Goal: Task Accomplishment & Management: Use online tool/utility

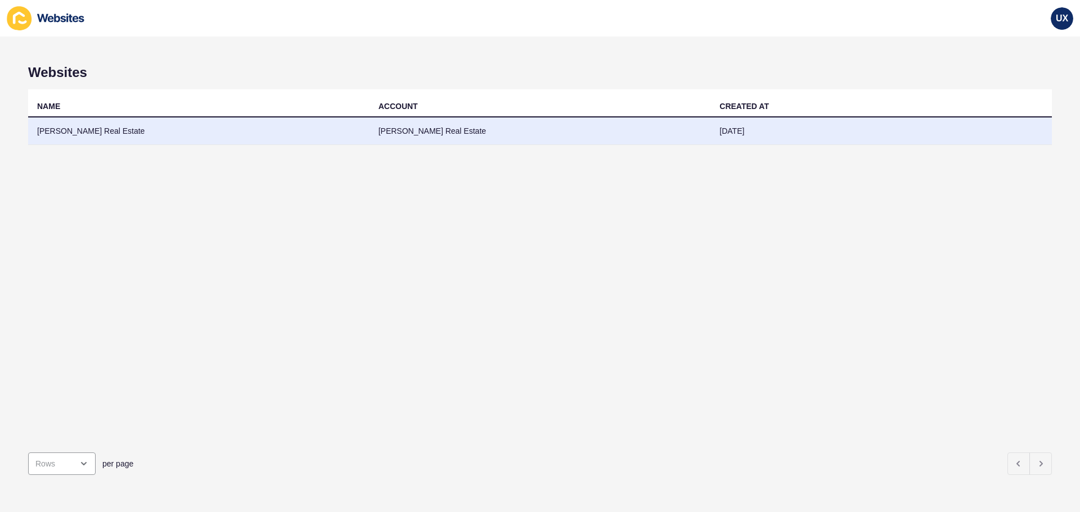
click at [369, 128] on td "[PERSON_NAME] Real Estate" at bounding box center [539, 132] width 341 height 28
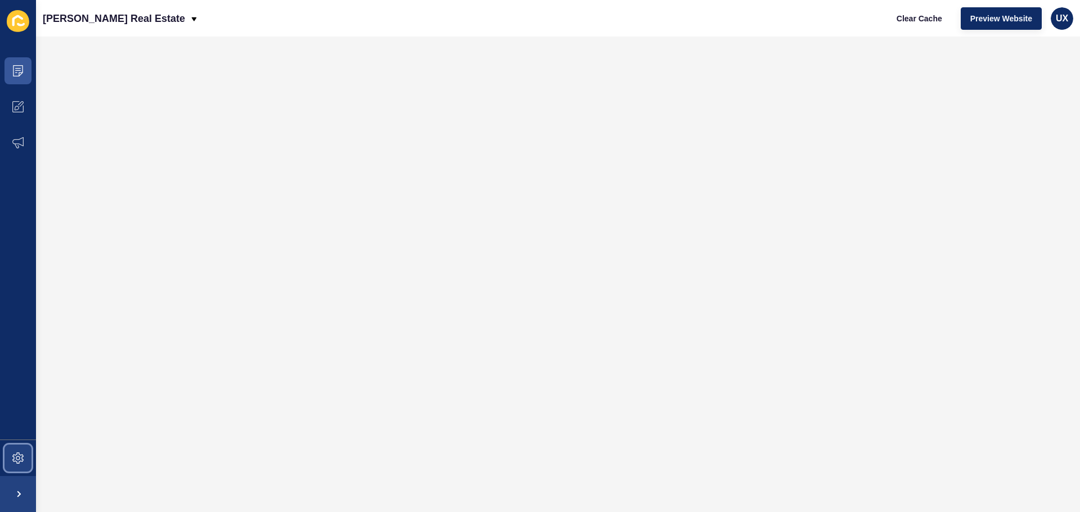
click at [22, 459] on icon at bounding box center [17, 458] width 11 height 11
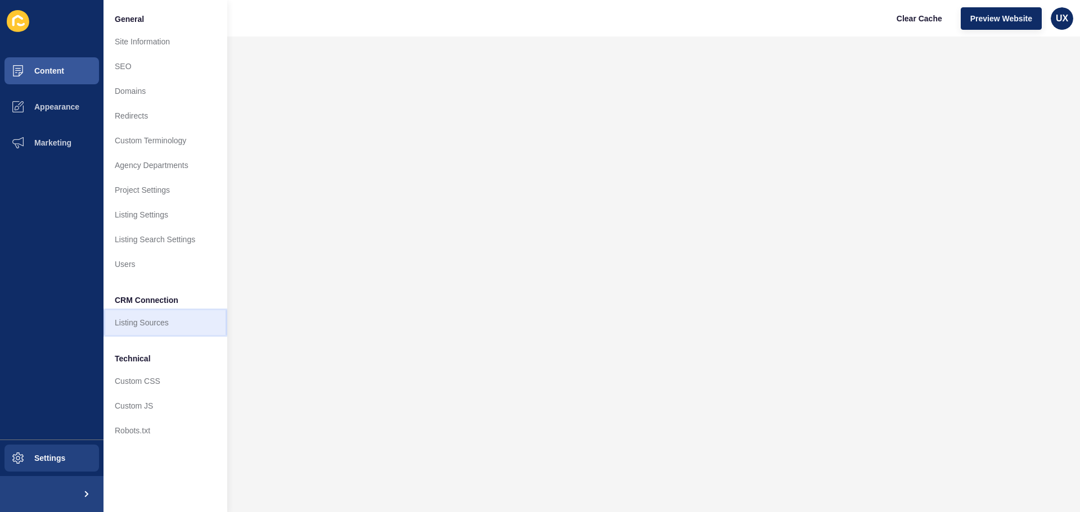
click at [153, 318] on link "Listing Sources" at bounding box center [165, 322] width 124 height 25
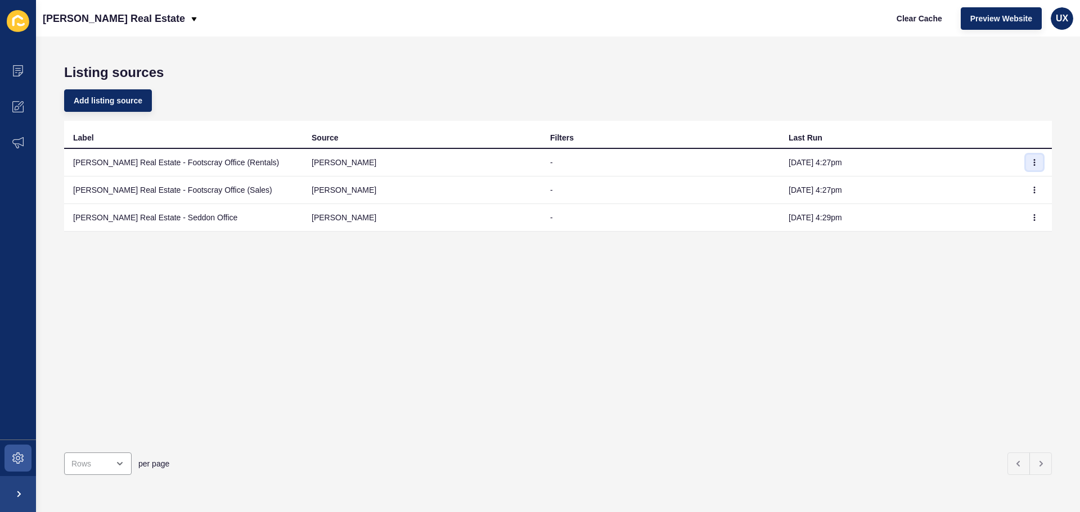
click at [1031, 168] on button "button" at bounding box center [1034, 163] width 17 height 16
click at [1006, 184] on link "Sync now" at bounding box center [995, 185] width 79 height 25
drag, startPoint x: 1026, startPoint y: 185, endPoint x: 1024, endPoint y: 192, distance: 7.6
click at [1026, 186] on button "button" at bounding box center [1034, 190] width 17 height 16
click at [989, 214] on link "Sync now" at bounding box center [995, 212] width 79 height 25
